Goal: Information Seeking & Learning: Compare options

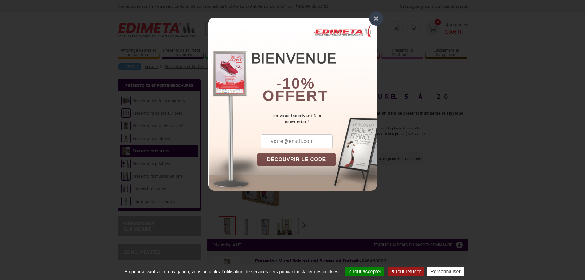
click at [375, 19] on div "×" at bounding box center [376, 18] width 14 height 14
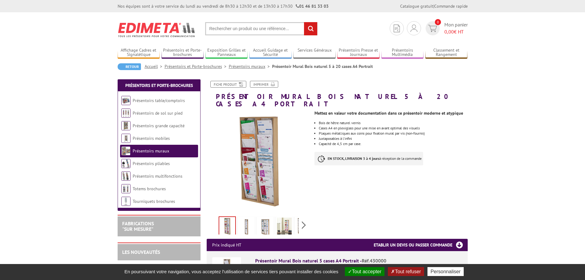
click at [288, 220] on img at bounding box center [284, 227] width 15 height 19
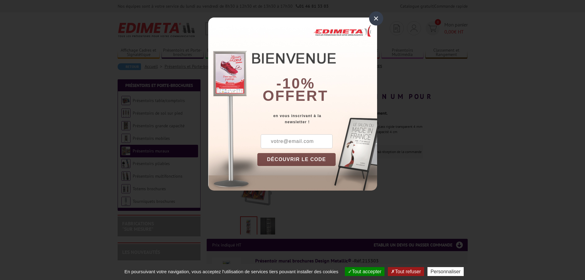
click at [375, 19] on div "×" at bounding box center [376, 18] width 14 height 14
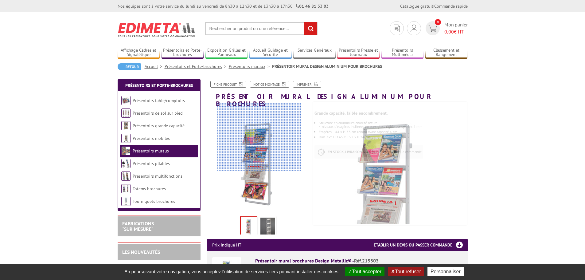
click at [259, 134] on div at bounding box center [259, 137] width 85 height 68
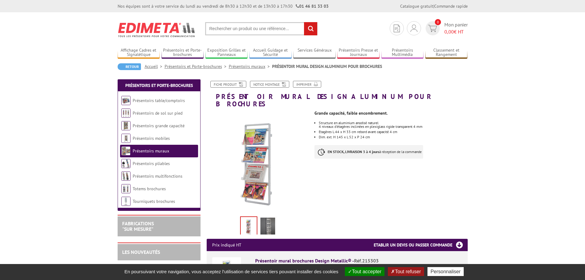
click at [272, 218] on img at bounding box center [268, 227] width 15 height 19
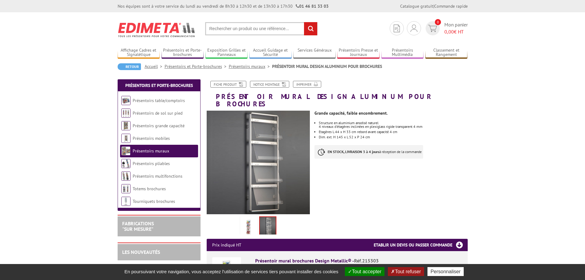
click at [249, 218] on img at bounding box center [249, 227] width 15 height 19
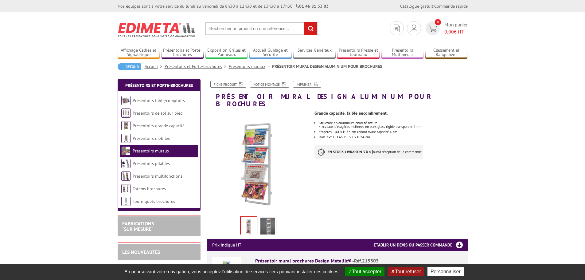
click at [273, 218] on img at bounding box center [268, 227] width 15 height 19
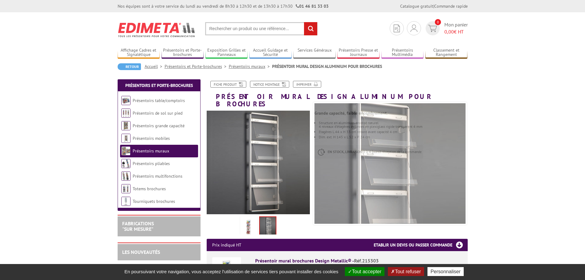
click at [249, 218] on img at bounding box center [249, 227] width 15 height 19
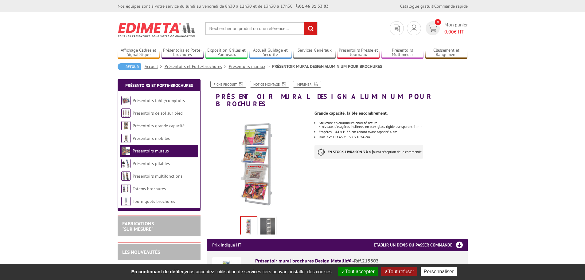
click at [253, 68] on link "Présentoirs muraux" at bounding box center [250, 67] width 43 height 6
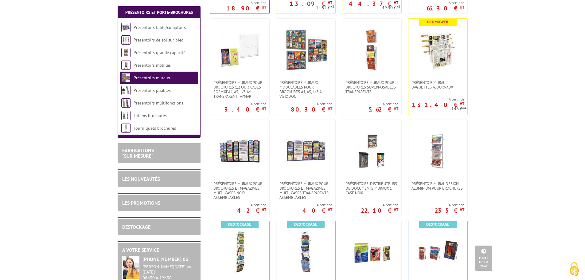
scroll to position [246, 0]
